Goal: Transaction & Acquisition: Purchase product/service

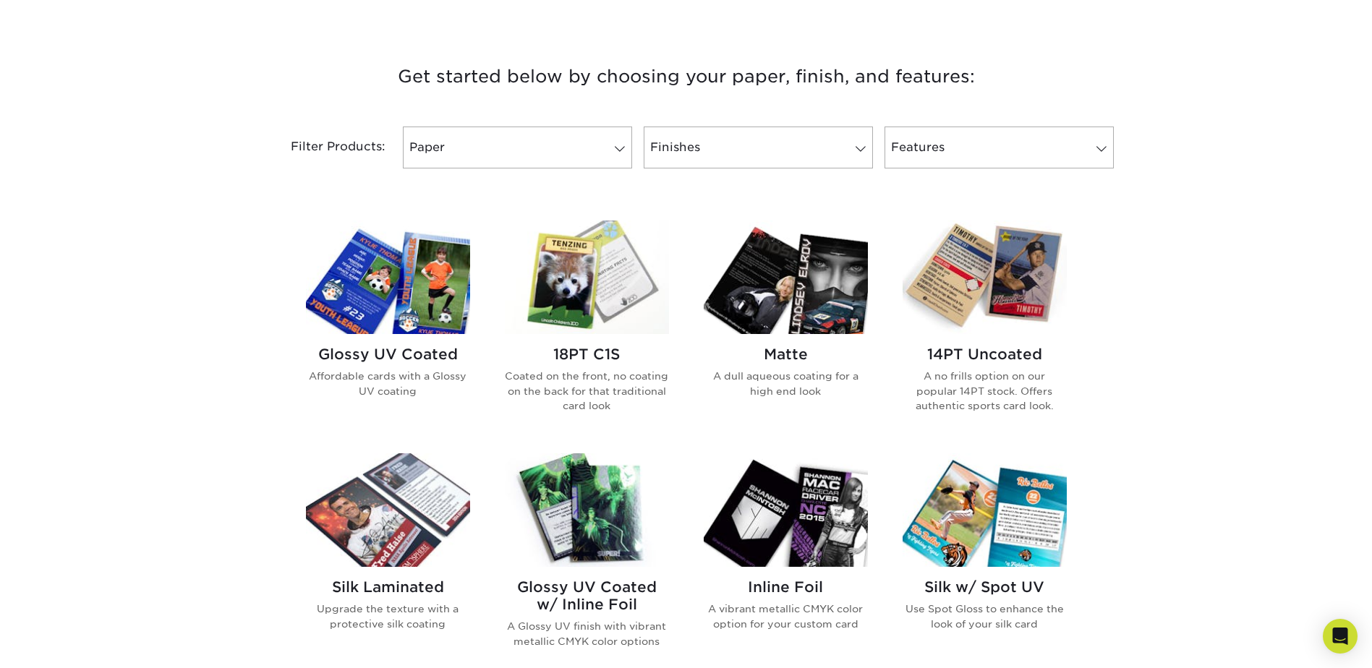
scroll to position [506, 0]
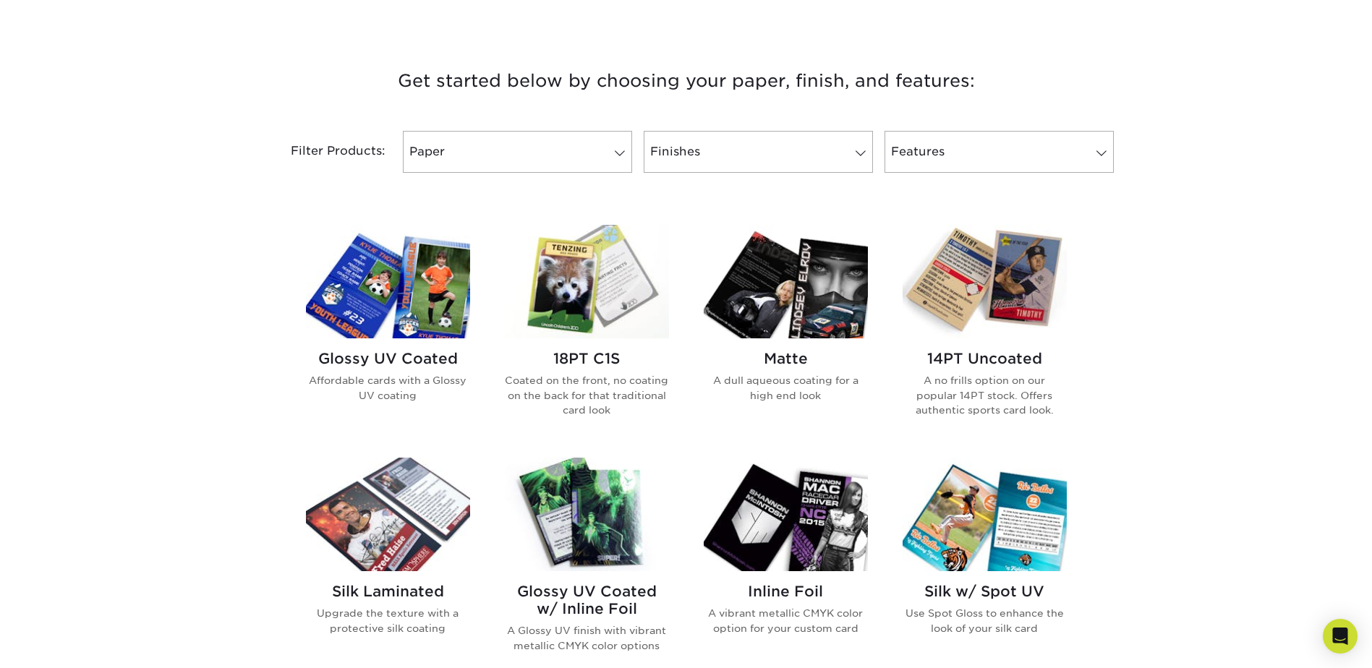
click at [558, 299] on img at bounding box center [587, 282] width 164 height 114
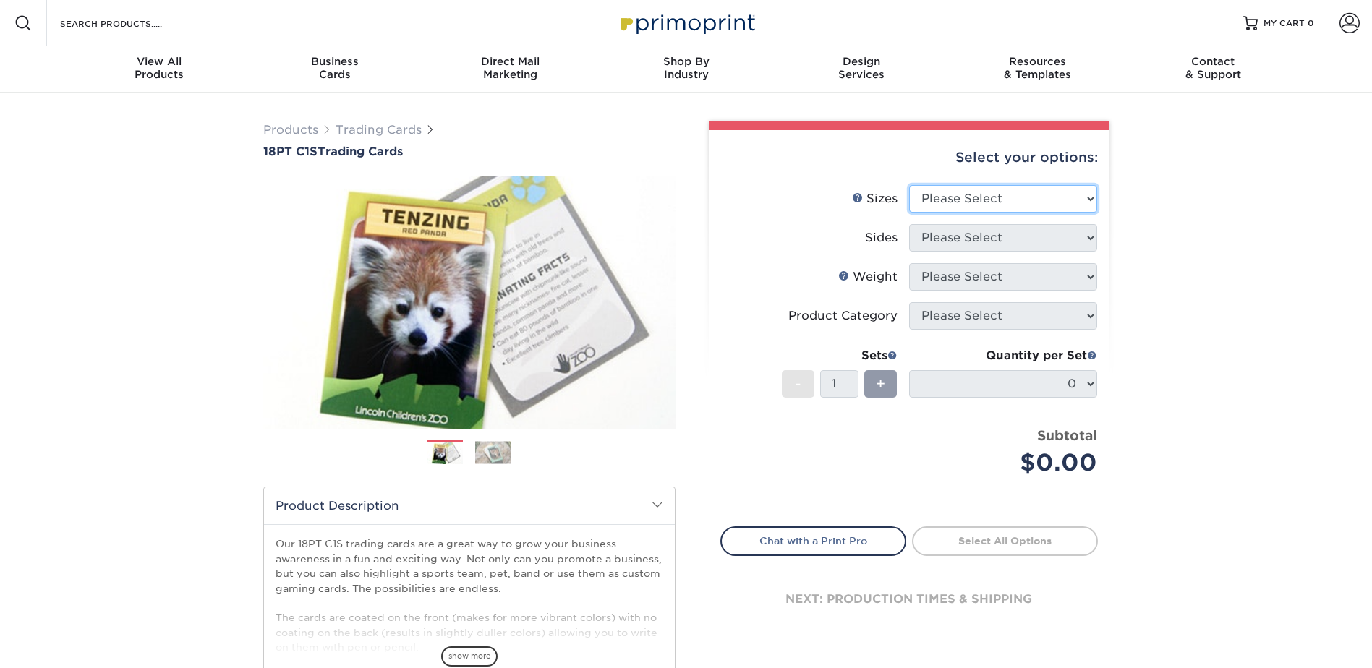
click at [1089, 208] on select "Please Select 2.5" x 3.5"" at bounding box center [1003, 198] width 188 height 27
select select "2.50x3.50"
click at [909, 185] on select "Please Select 2.5" x 3.5"" at bounding box center [1003, 198] width 188 height 27
click at [1089, 246] on select "Please Select Print Both Sides Print Front Only" at bounding box center [1003, 237] width 188 height 27
select select "13abbda7-1d64-4f25-8bb2-c179b224825d"
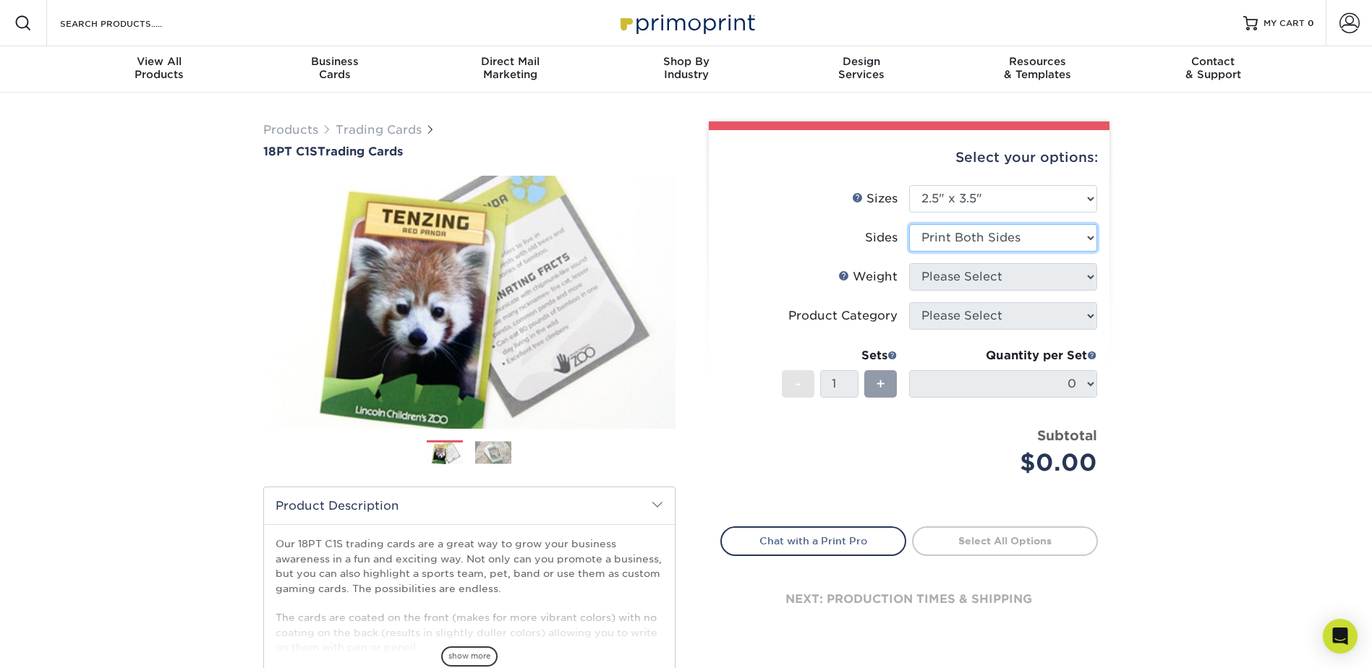
click at [909, 224] on select "Please Select Print Both Sides Print Front Only" at bounding box center [1003, 237] width 188 height 27
click at [1063, 273] on select "Please Select 18PT C1S" at bounding box center [1003, 276] width 188 height 27
click at [909, 263] on select "Please Select 18PT C1S" at bounding box center [1003, 276] width 188 height 27
click at [1082, 287] on select "Please Select 18PT C1S" at bounding box center [1003, 276] width 188 height 27
select select "18PTC1S"
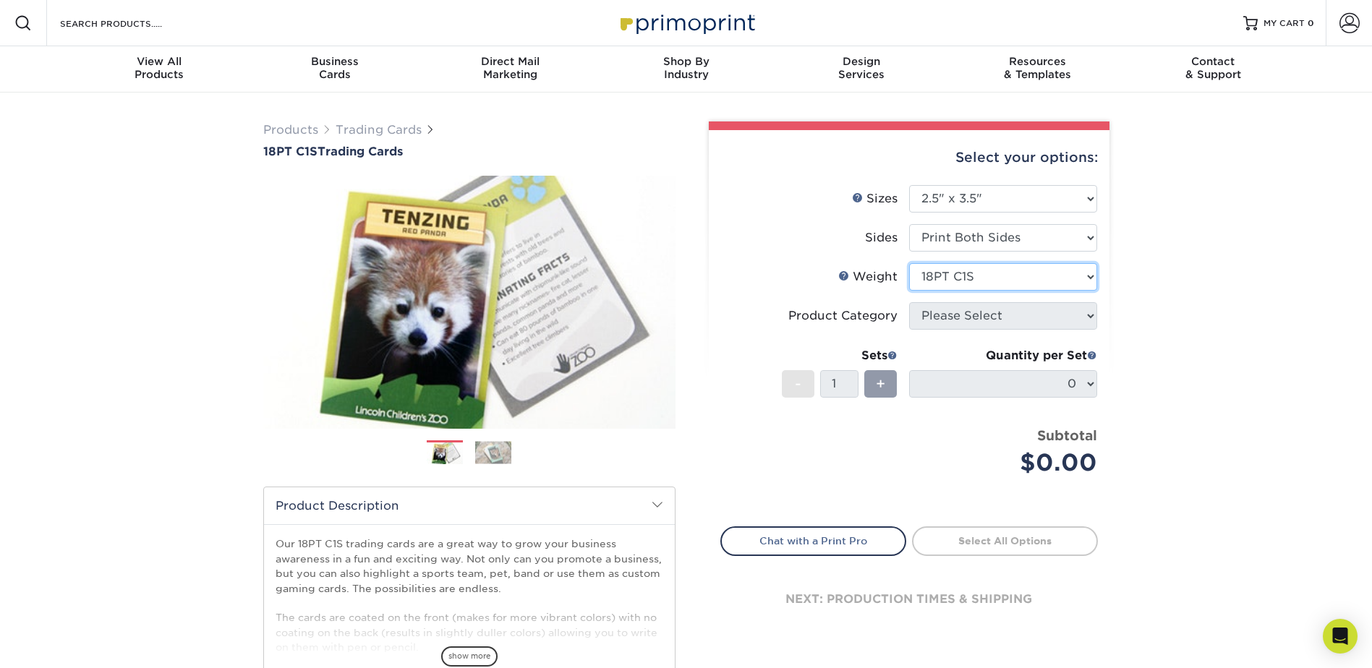
click at [909, 263] on select "Please Select 18PT C1S" at bounding box center [1003, 276] width 188 height 27
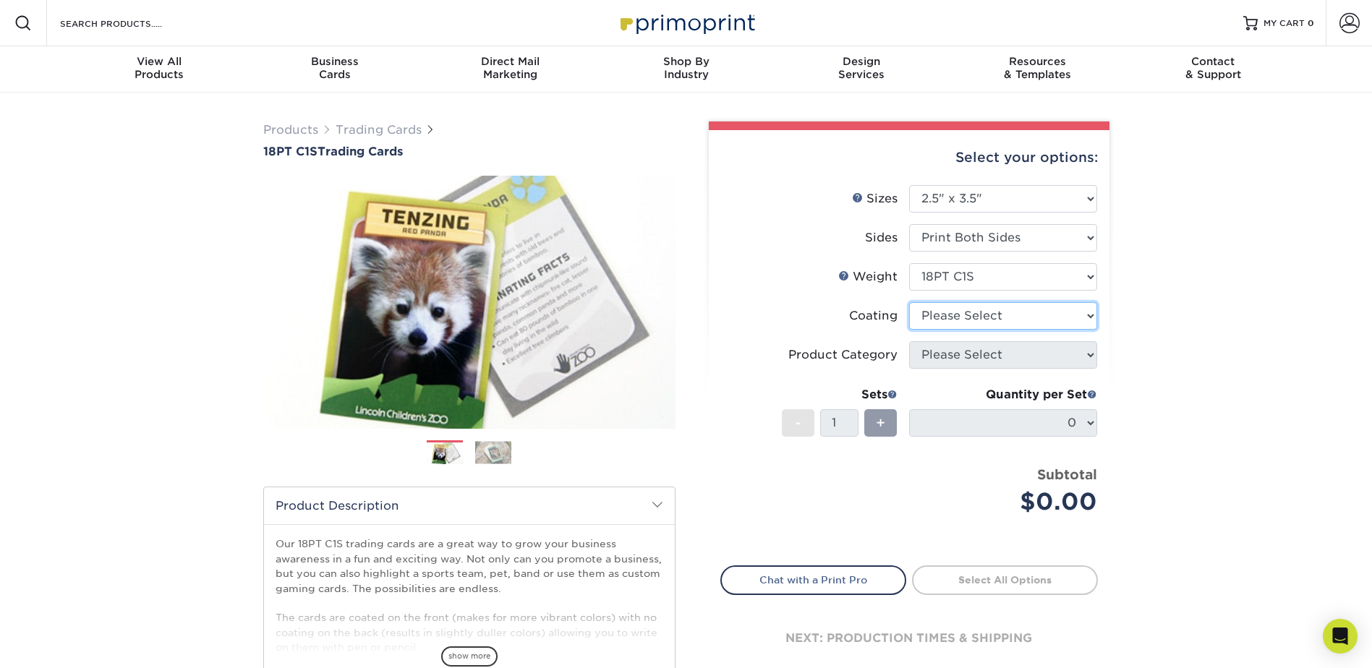
click at [1086, 318] on select at bounding box center [1003, 315] width 188 height 27
select select "1e8116af-acfc-44b1-83dc-8181aa338834"
click at [909, 302] on select at bounding box center [1003, 315] width 188 height 27
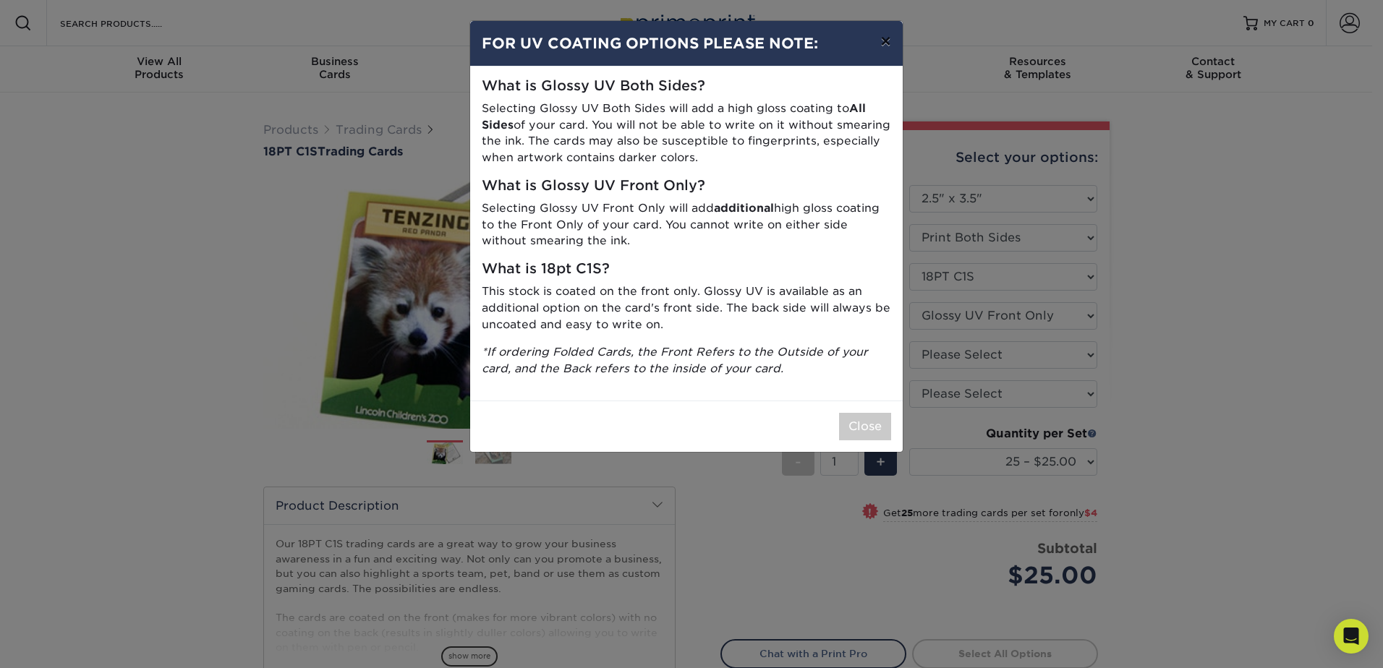
click at [887, 46] on button "×" at bounding box center [885, 41] width 33 height 41
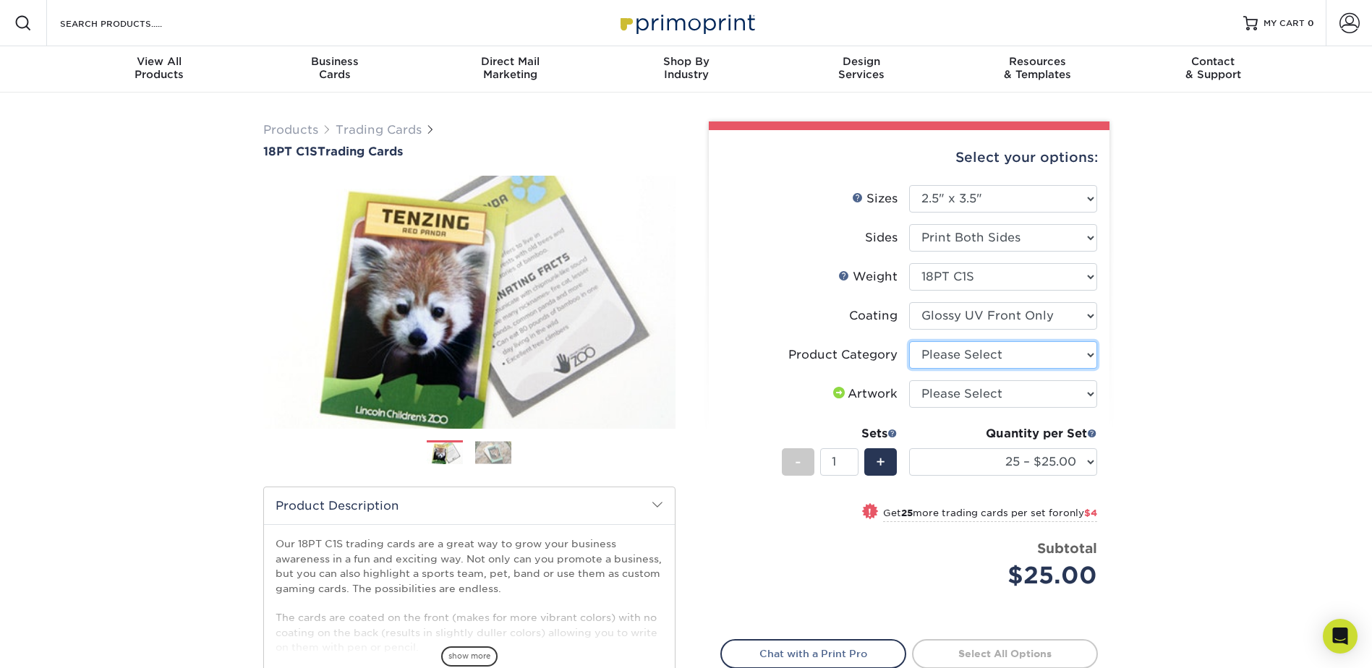
click at [1079, 364] on select "Please Select Trading Cards" at bounding box center [1003, 354] width 188 height 27
select select "c2f9bce9-36c2-409d-b101-c29d9d031e18"
click at [909, 341] on select "Please Select Trading Cards" at bounding box center [1003, 354] width 188 height 27
click at [1078, 395] on select "Please Select I will upload files I need a design - $100" at bounding box center [1003, 393] width 188 height 27
click at [1198, 425] on div "Products Trading Cards 18PT C1S Trading Cards Previous Next show more" at bounding box center [686, 471] width 1372 height 757
